Goal: Information Seeking & Learning: Learn about a topic

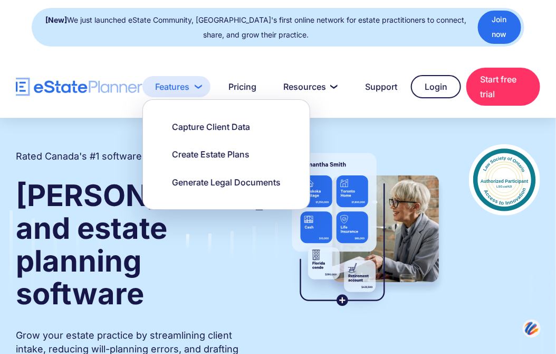
click at [202, 89] on link "Features" at bounding box center [176, 86] width 68 height 21
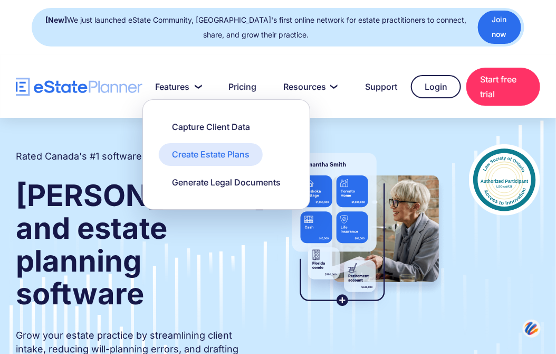
click at [192, 152] on div "Create Estate Plans" at bounding box center [211, 154] width 78 height 12
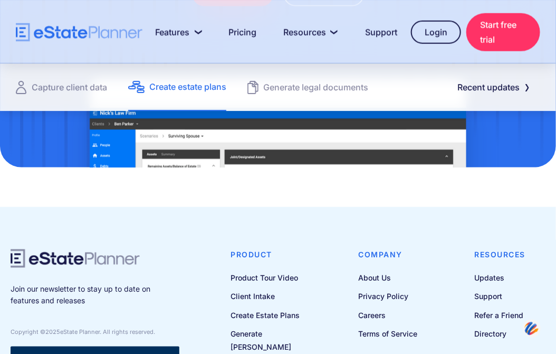
scroll to position [1573, 0]
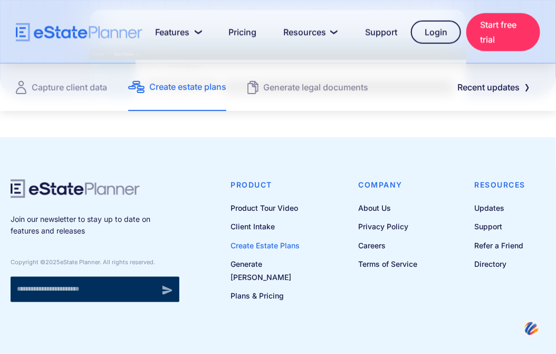
click at [271, 244] on link "Create Estate Plans" at bounding box center [276, 245] width 91 height 13
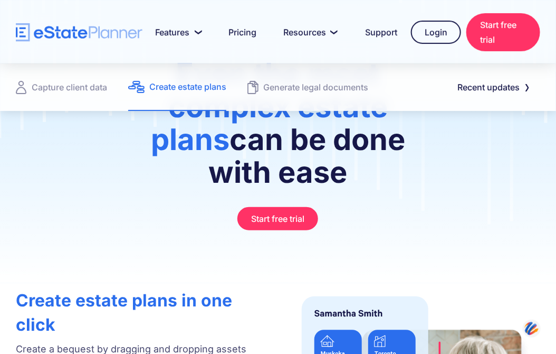
scroll to position [263, 0]
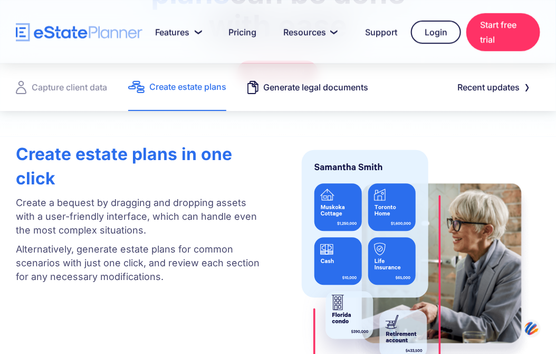
click at [311, 87] on div "Generate legal documents" at bounding box center [315, 87] width 105 height 15
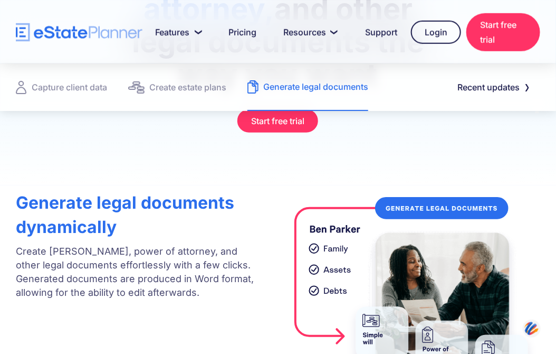
scroll to position [263, 0]
